Goal: Task Accomplishment & Management: Manage account settings

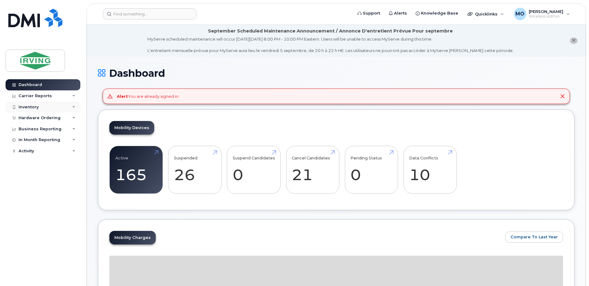
click at [31, 108] on div "Inventory" at bounding box center [29, 107] width 20 height 5
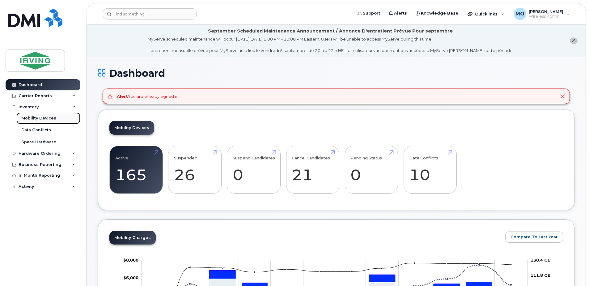
click at [46, 115] on link "Mobility Devices" at bounding box center [48, 118] width 64 height 12
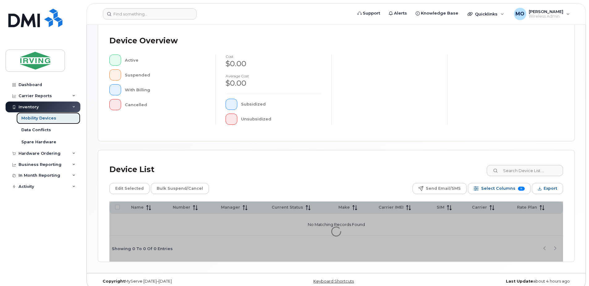
scroll to position [139, 0]
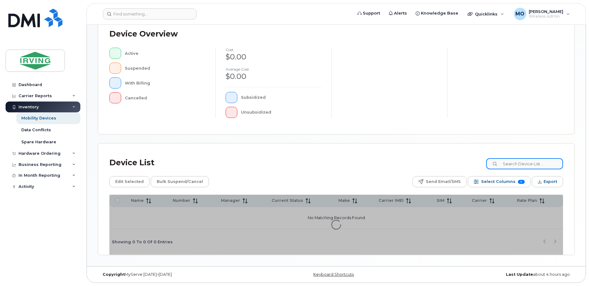
click at [517, 165] on input at bounding box center [524, 163] width 77 height 11
type input "7"
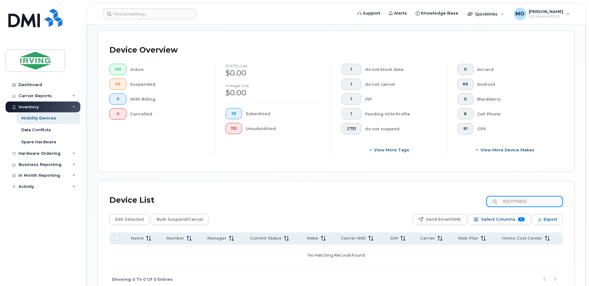
click at [519, 202] on input "9023776825" at bounding box center [524, 201] width 77 height 11
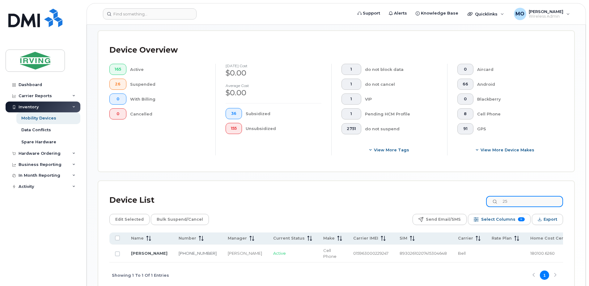
type input "5"
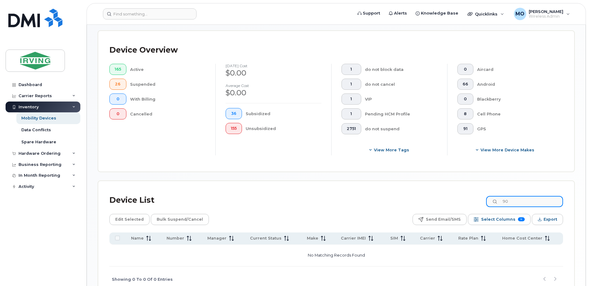
type input "9"
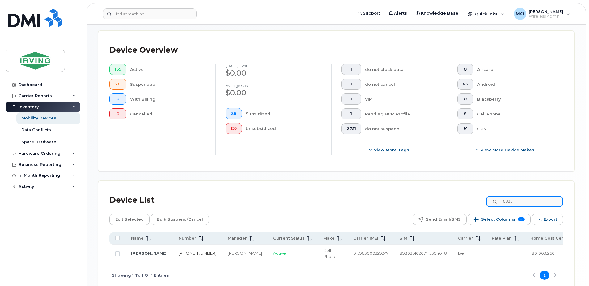
type input "6825"
click at [190, 250] on link "[PHONE_NUMBER]" at bounding box center [198, 252] width 38 height 5
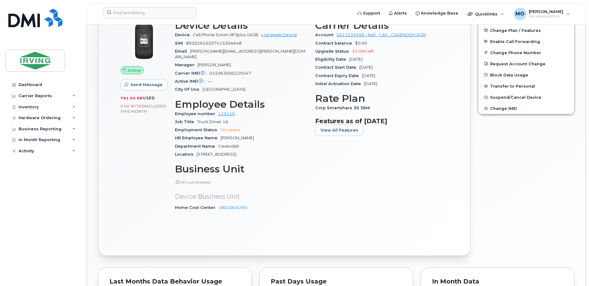
scroll to position [278, 0]
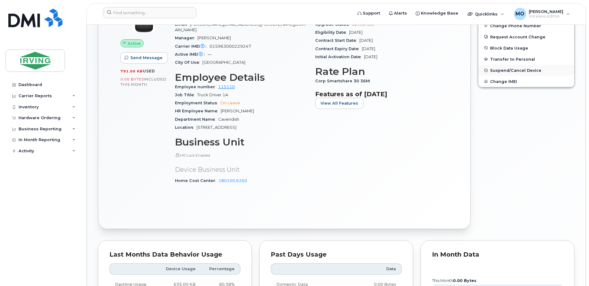
click at [503, 70] on span "Suspend/Cancel Device" at bounding box center [515, 70] width 51 height 5
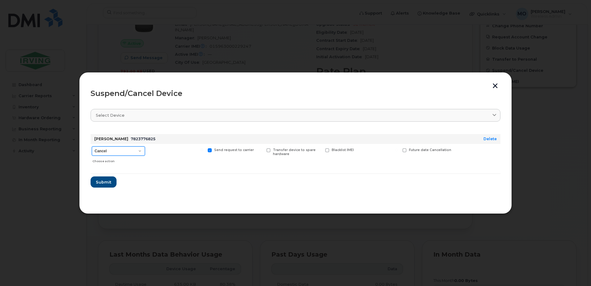
click at [111, 149] on select "Cancel Suspend - Extend Suspension Suspend - Reduced Rate Suspend - Full Rate S…" at bounding box center [118, 150] width 53 height 9
select select "[object Object]"
click at [92, 146] on select "Cancel Suspend - Extend Suspension Suspend - Reduced Rate Suspend - Full Rate S…" at bounding box center [118, 150] width 53 height 9
click at [97, 181] on span "Submit" at bounding box center [103, 182] width 15 height 6
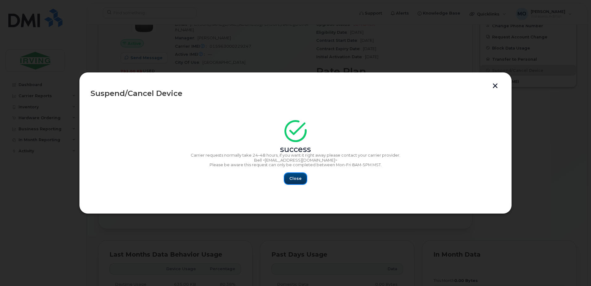
click at [289, 178] on button "Close" at bounding box center [295, 178] width 22 height 11
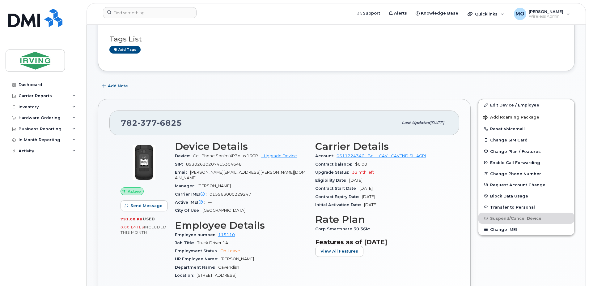
scroll to position [124, 0]
